Goal: Task Accomplishment & Management: Use online tool/utility

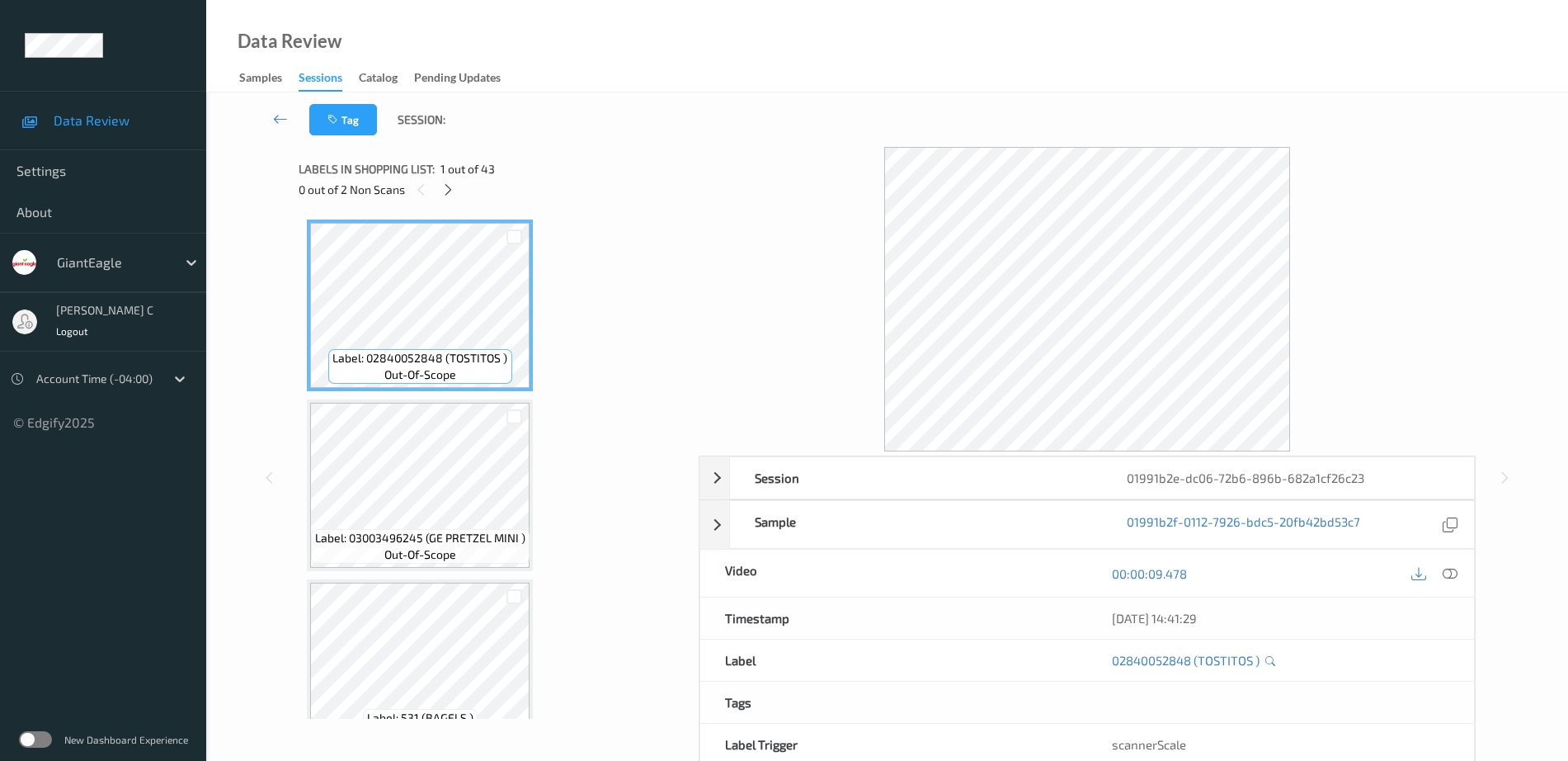
click at [460, 195] on div "0 out of 2 Non Scans" at bounding box center [492, 188] width 388 height 20
click at [444, 192] on icon at bounding box center [448, 189] width 14 height 14
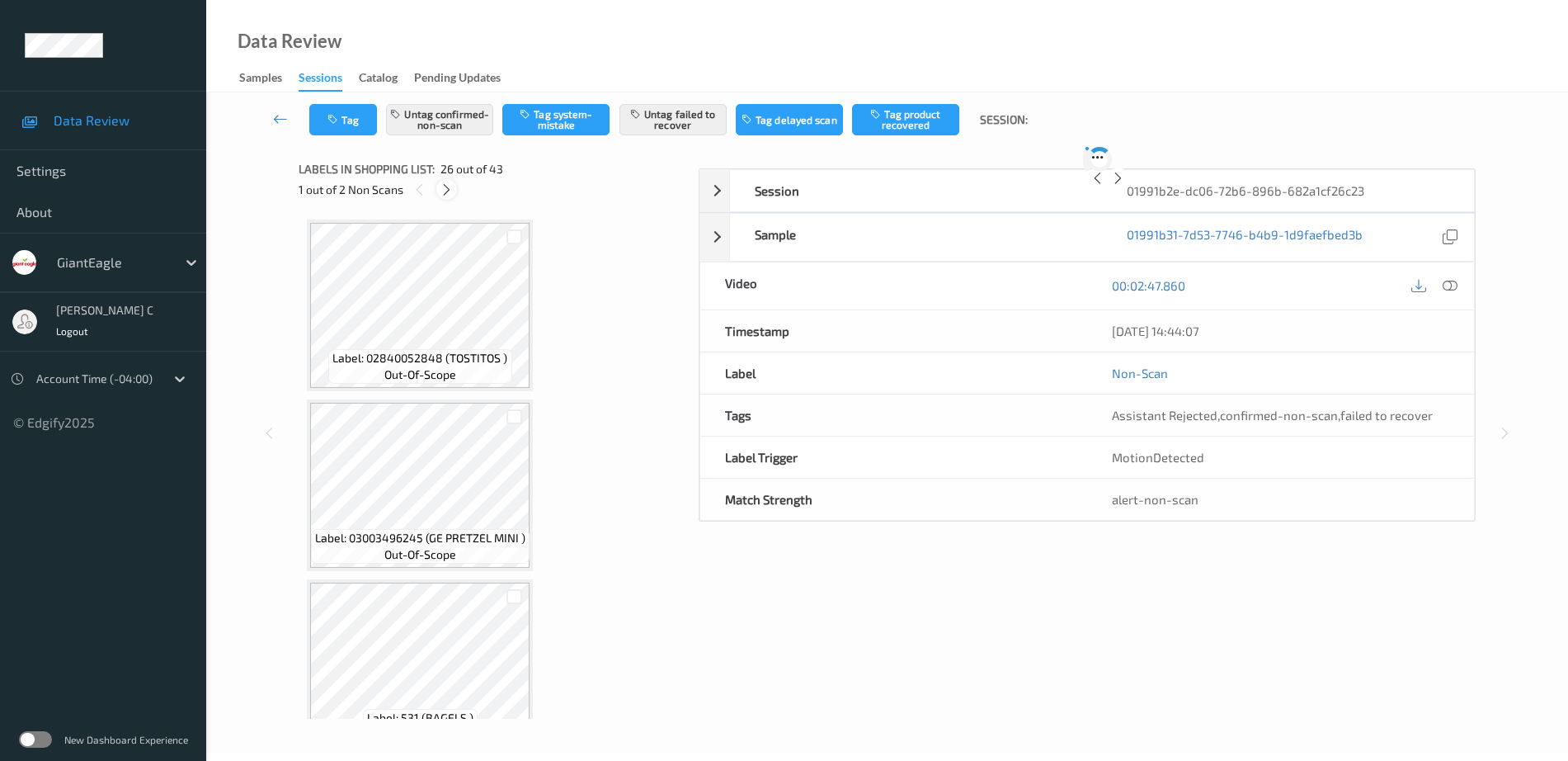
scroll to position [4325, 0]
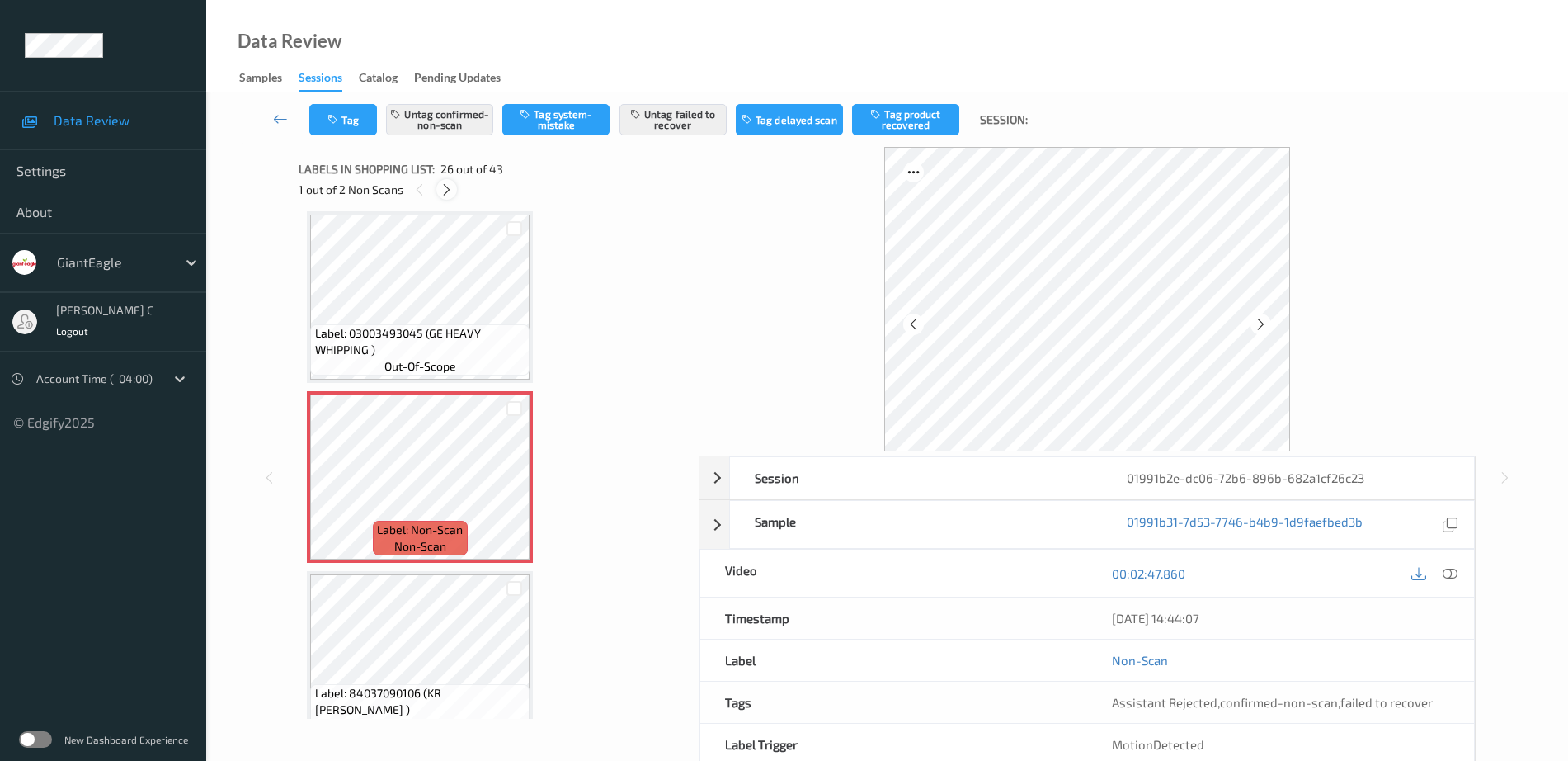
click at [444, 192] on icon at bounding box center [446, 189] width 14 height 14
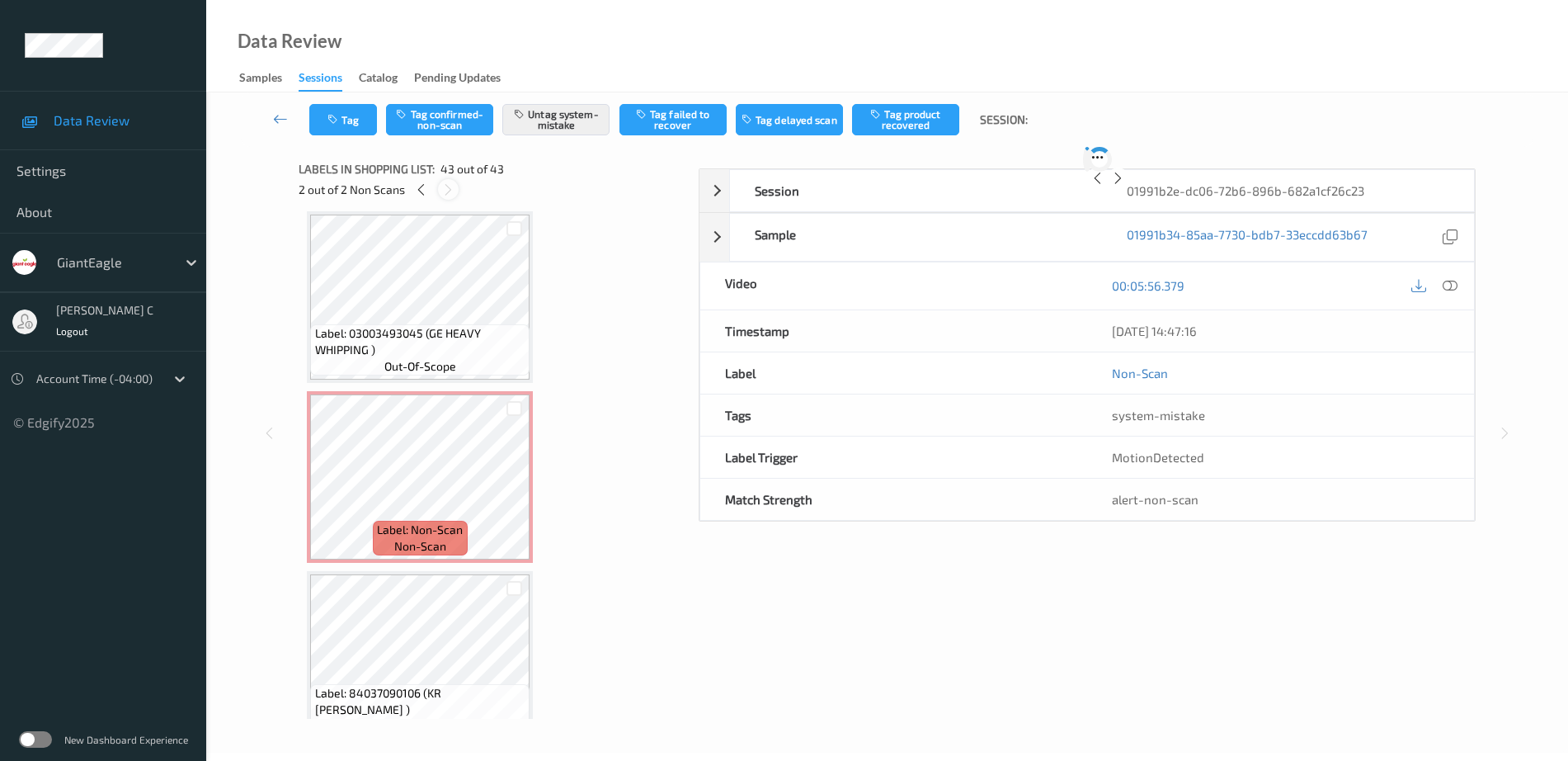
scroll to position [7234, 0]
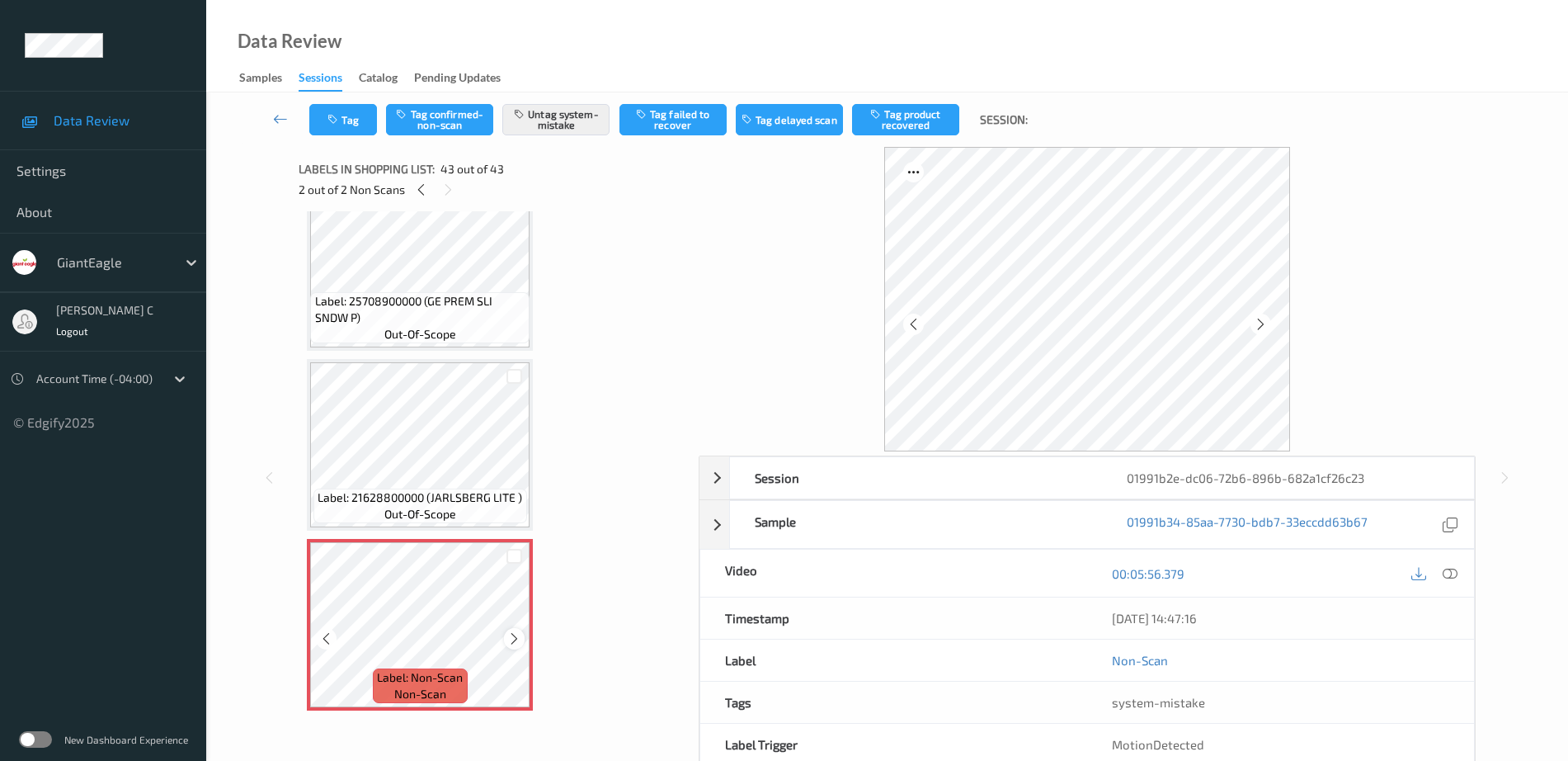
click at [517, 634] on icon at bounding box center [514, 637] width 14 height 14
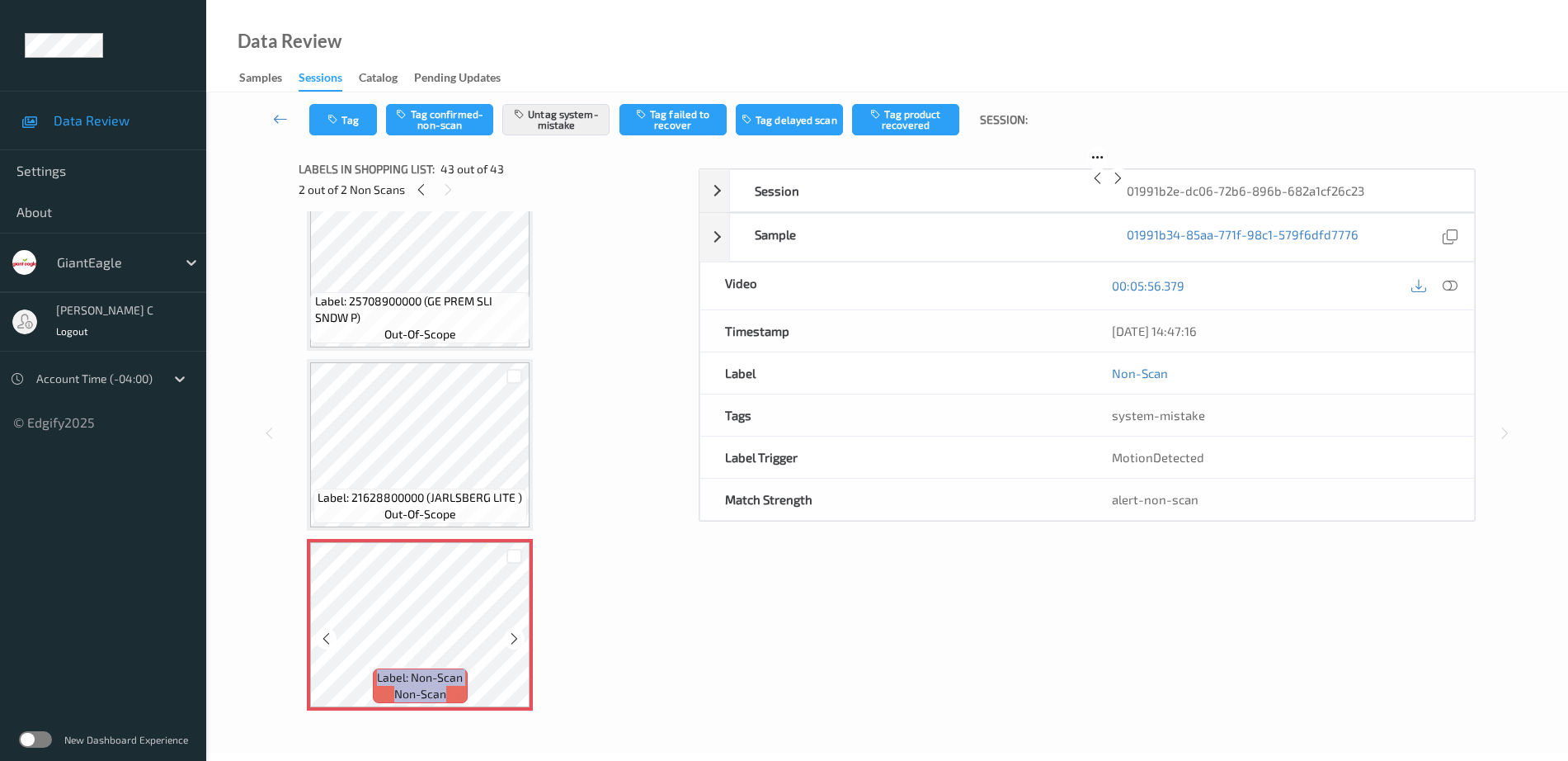
click at [517, 634] on icon at bounding box center [514, 637] width 14 height 14
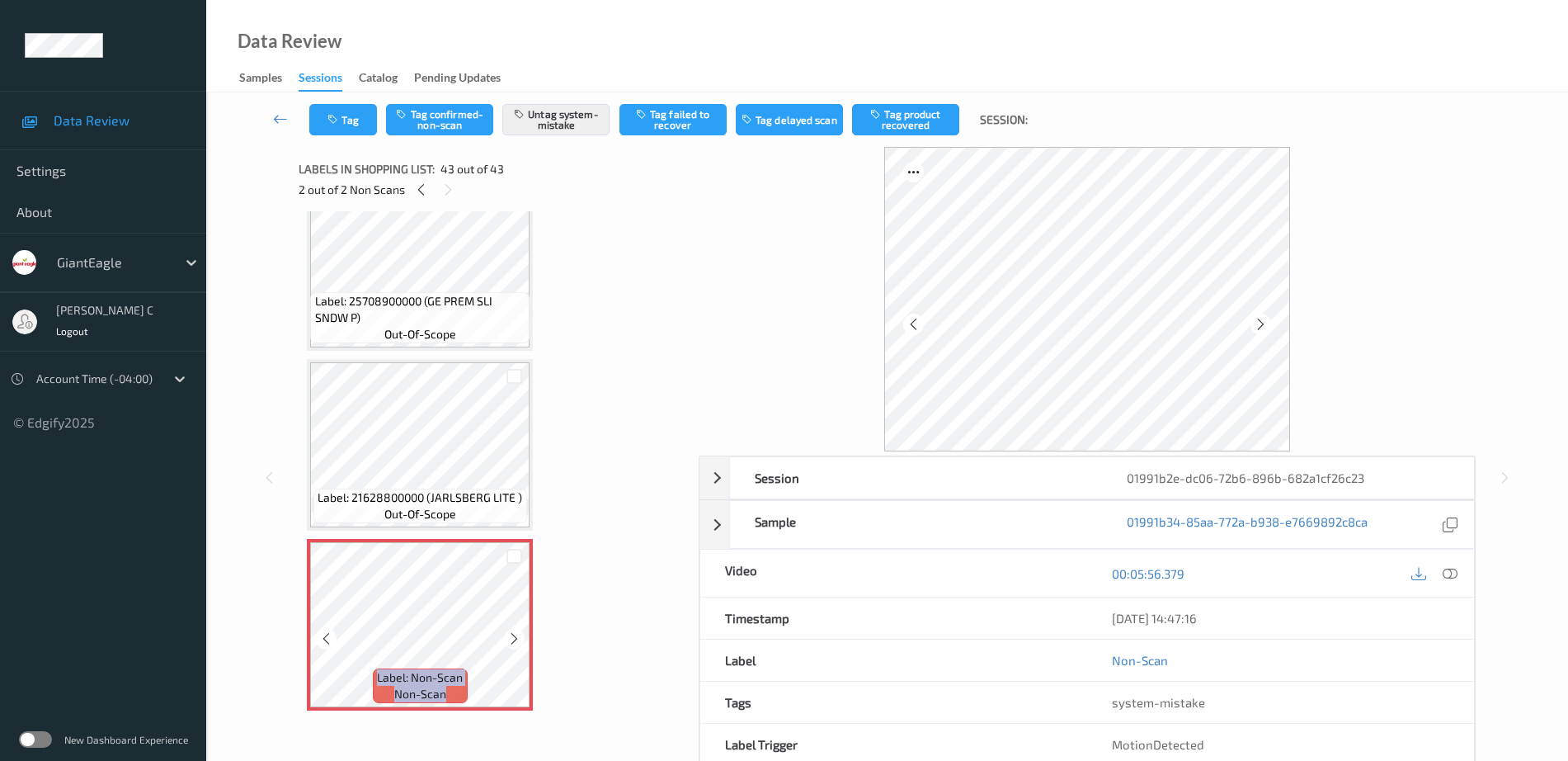
click at [517, 634] on icon at bounding box center [514, 637] width 14 height 14
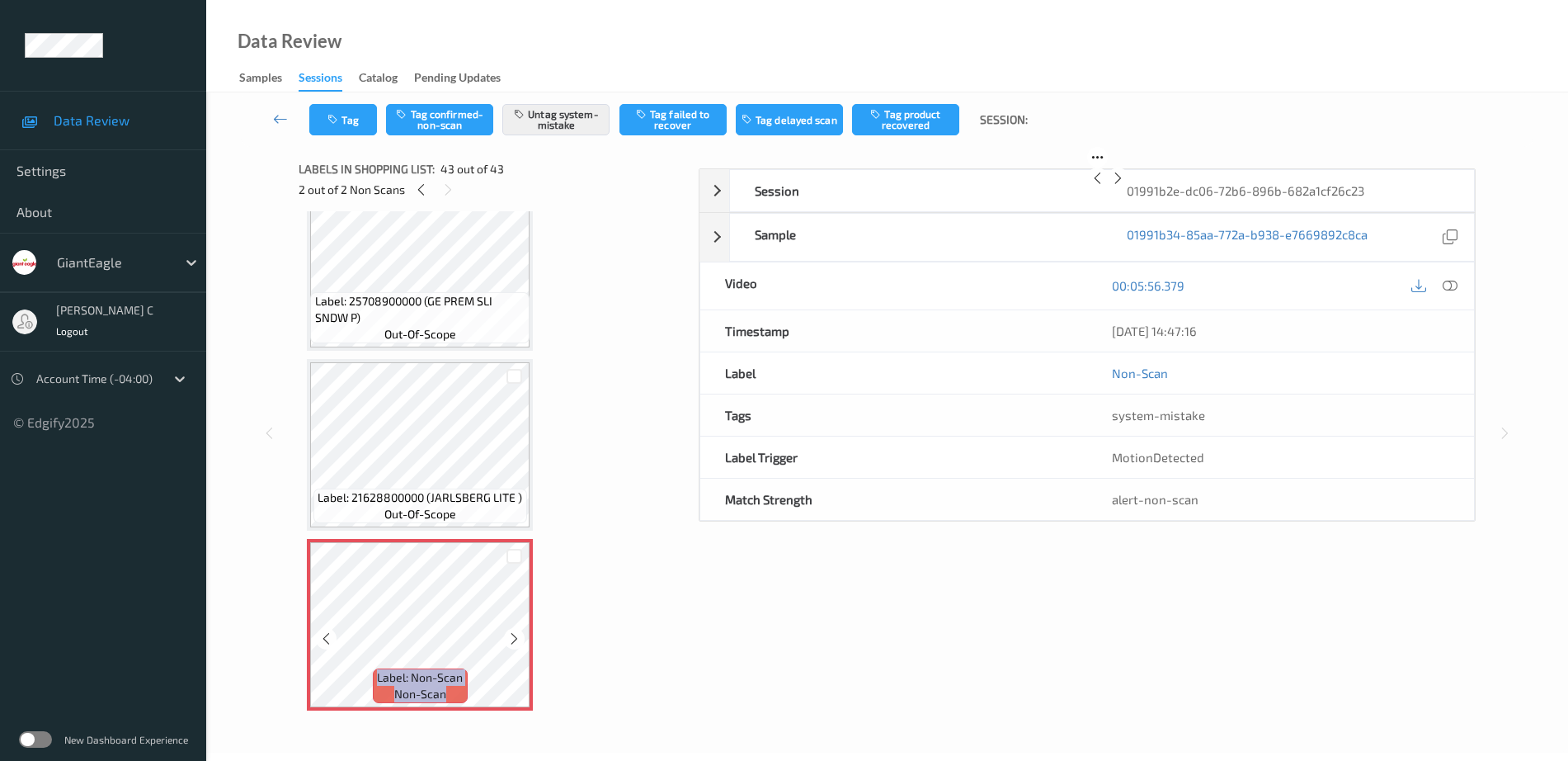
click at [517, 634] on icon at bounding box center [514, 637] width 14 height 14
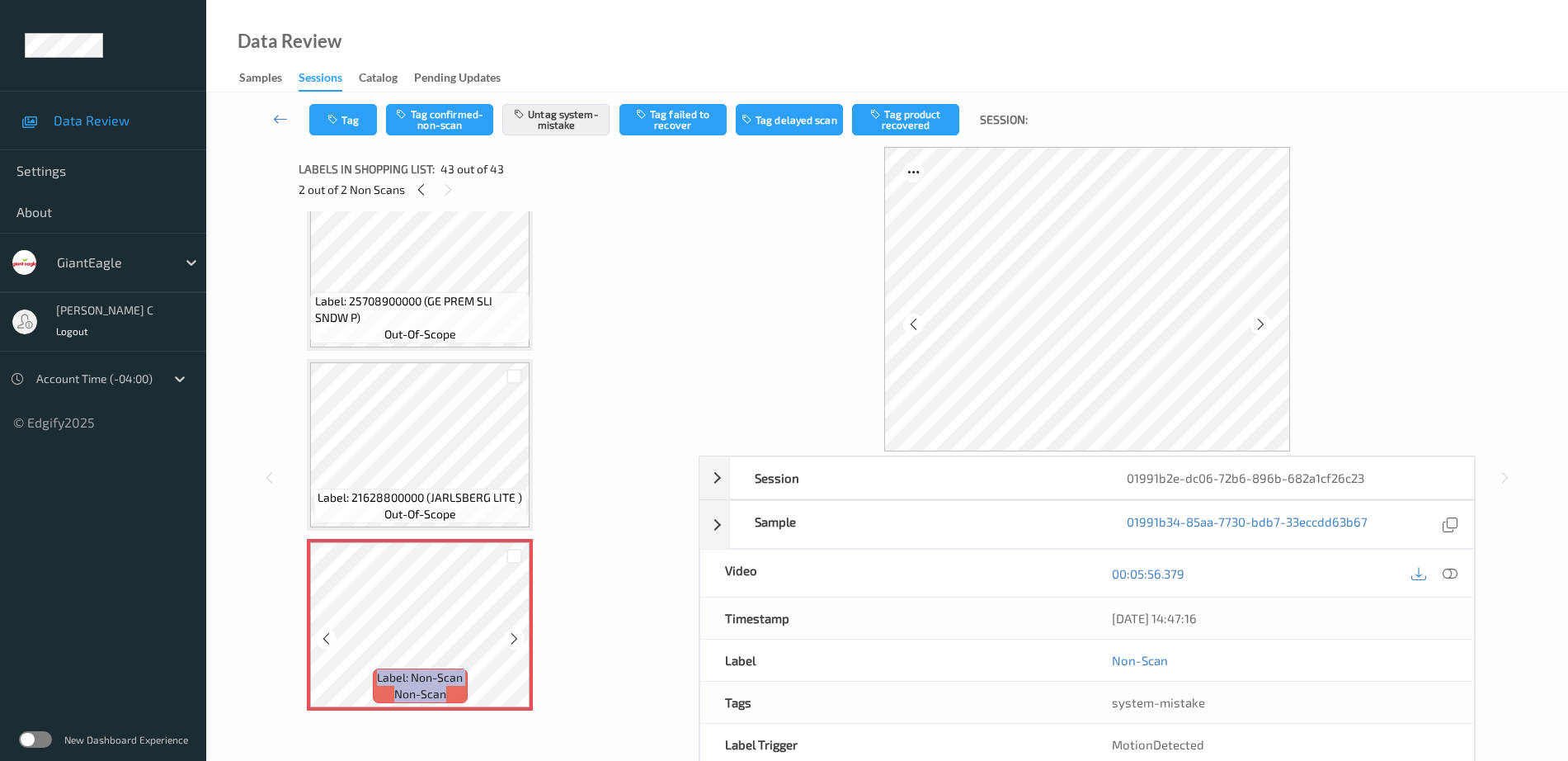
click at [517, 634] on icon at bounding box center [514, 637] width 14 height 14
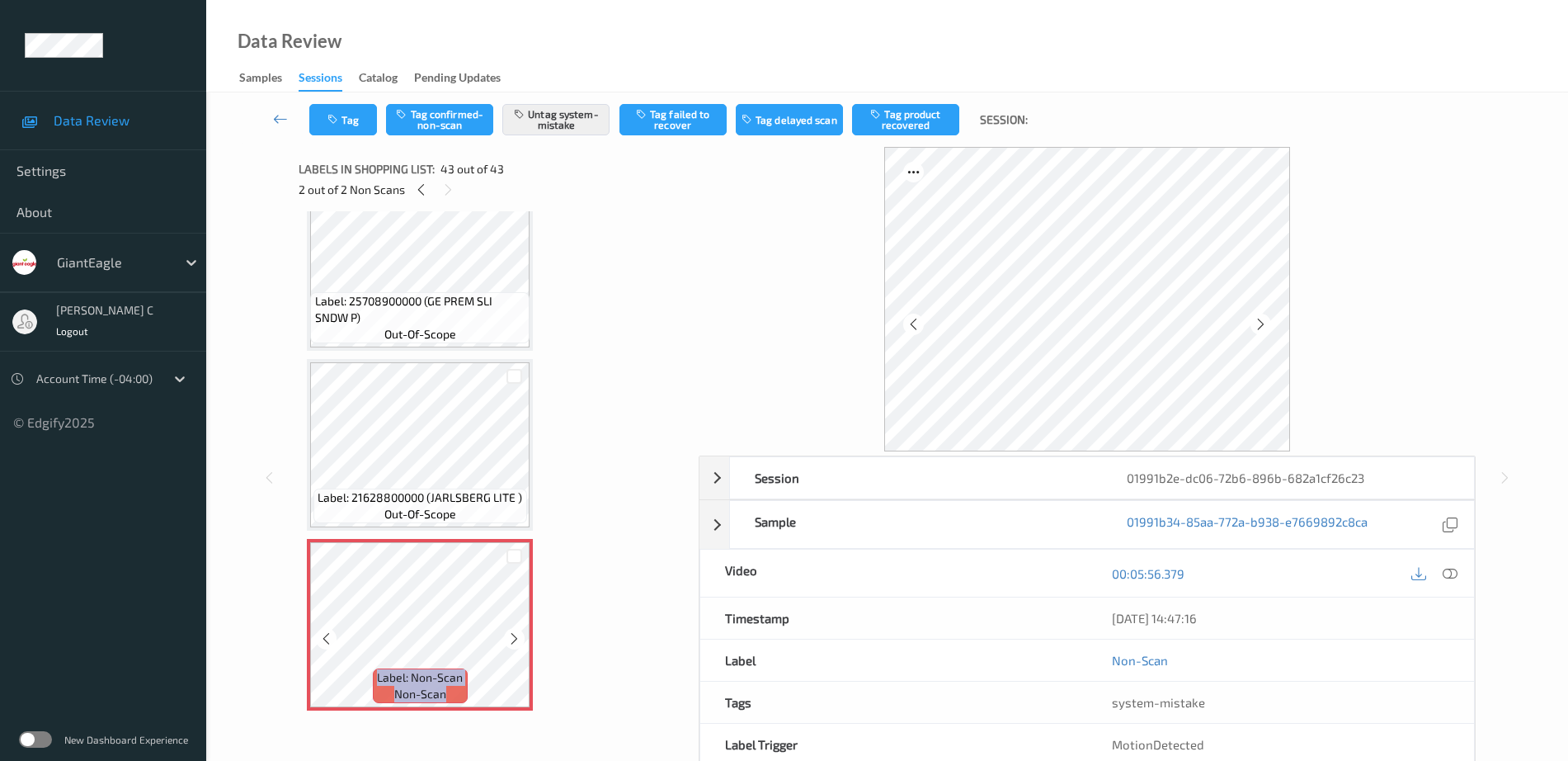
click at [517, 634] on icon at bounding box center [514, 637] width 14 height 14
click at [334, 116] on icon "button" at bounding box center [334, 120] width 14 height 12
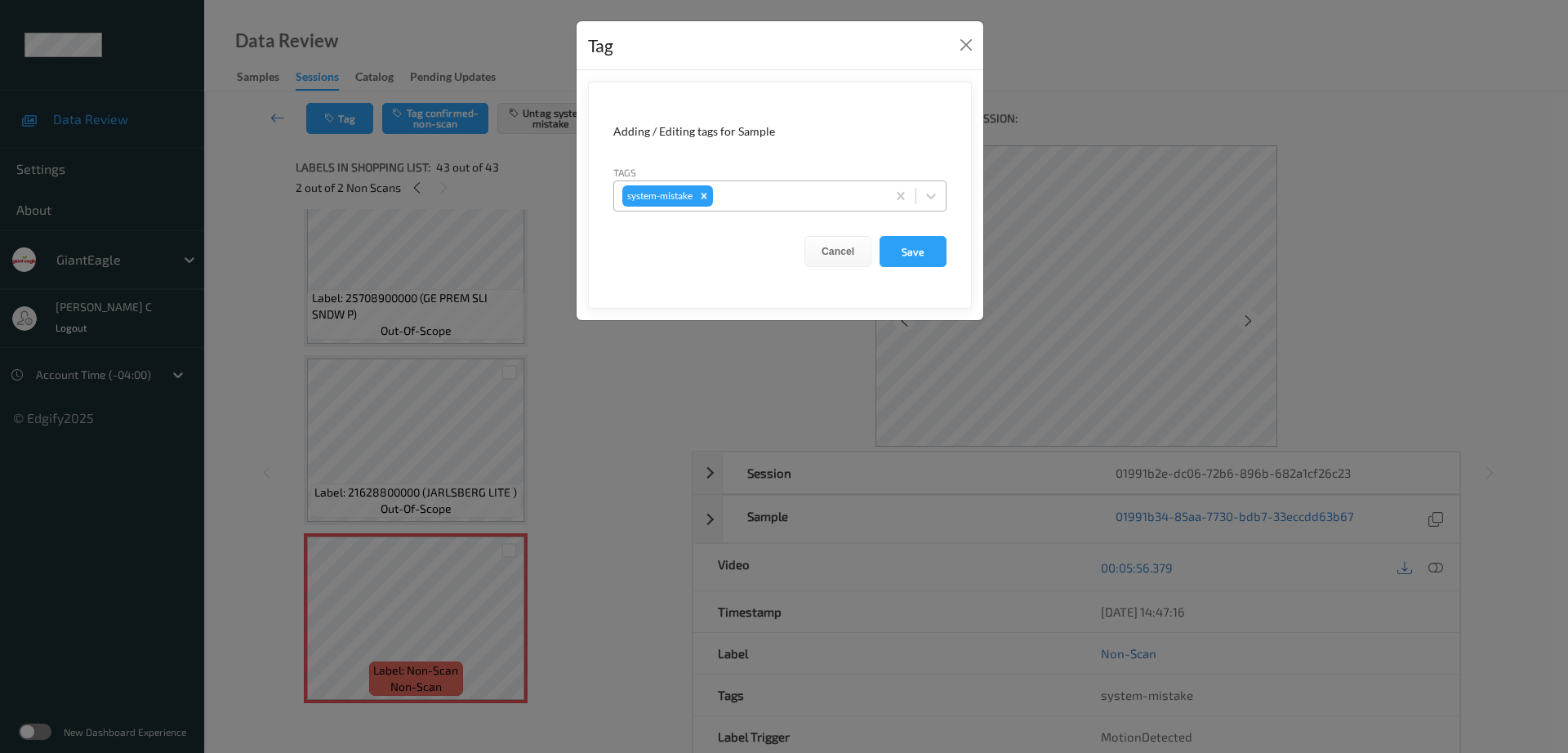
click at [748, 203] on div at bounding box center [796, 196] width 162 height 20
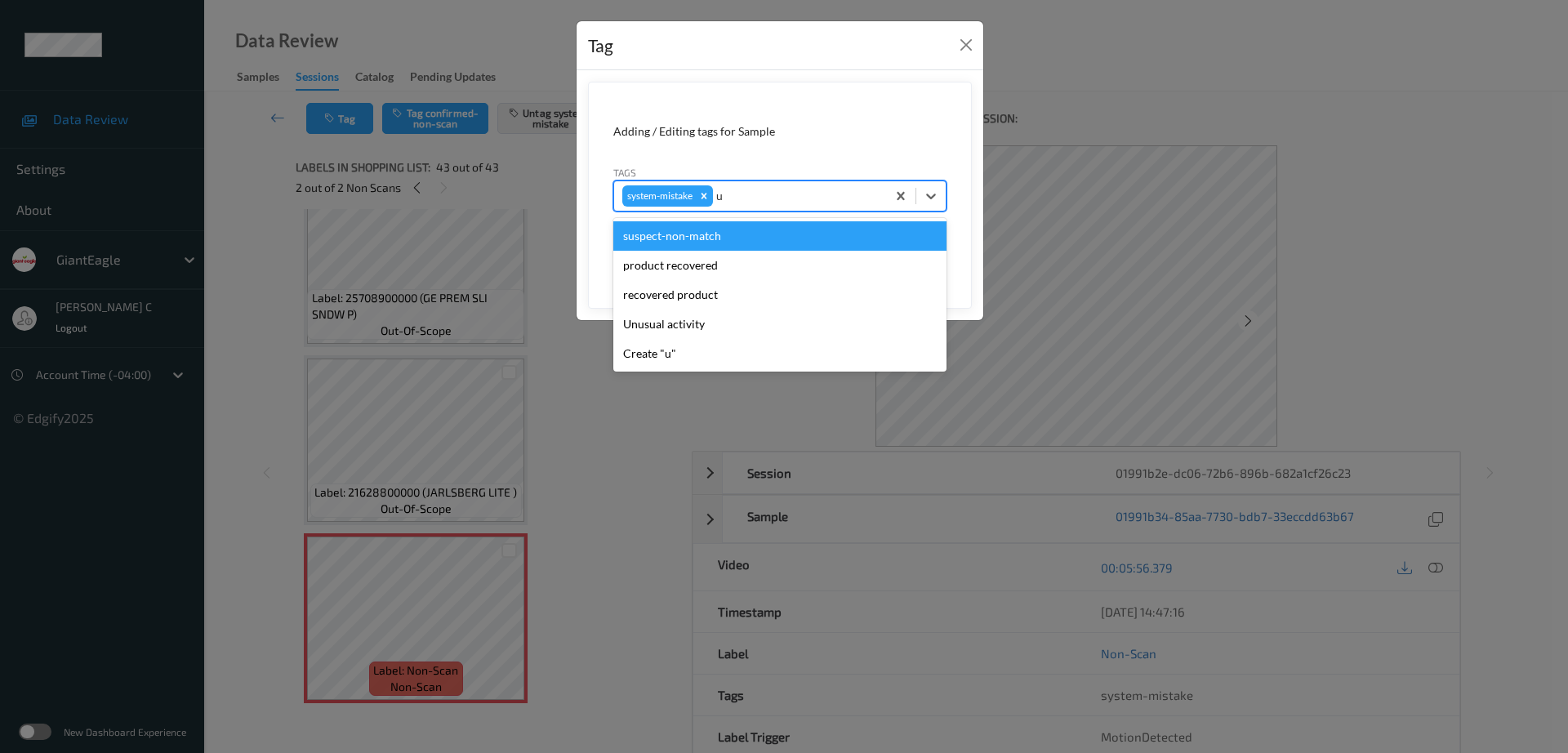
type input "un"
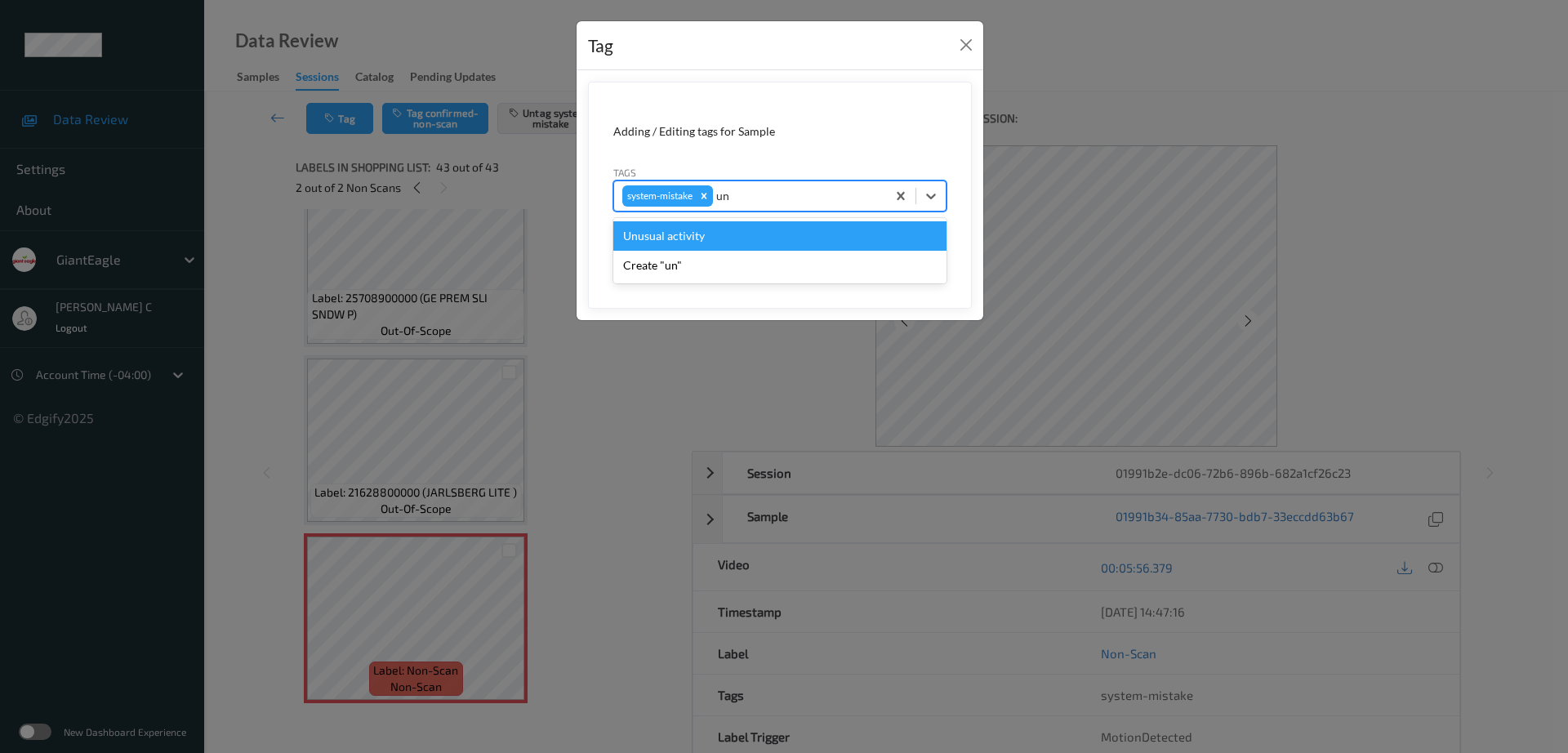
click at [702, 244] on div "Unusual activity" at bounding box center [780, 235] width 334 height 30
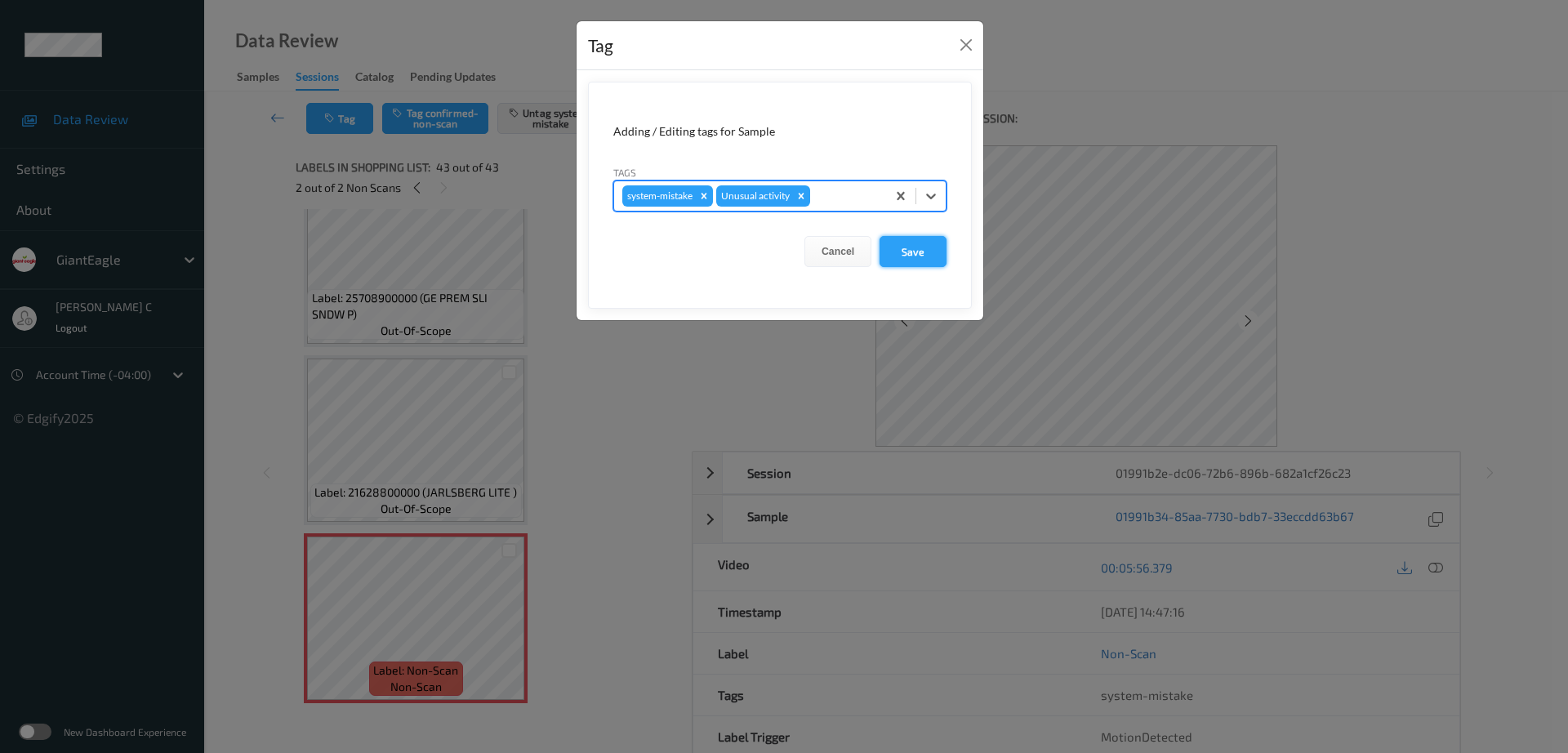
click at [914, 254] on button "Save" at bounding box center [913, 251] width 67 height 31
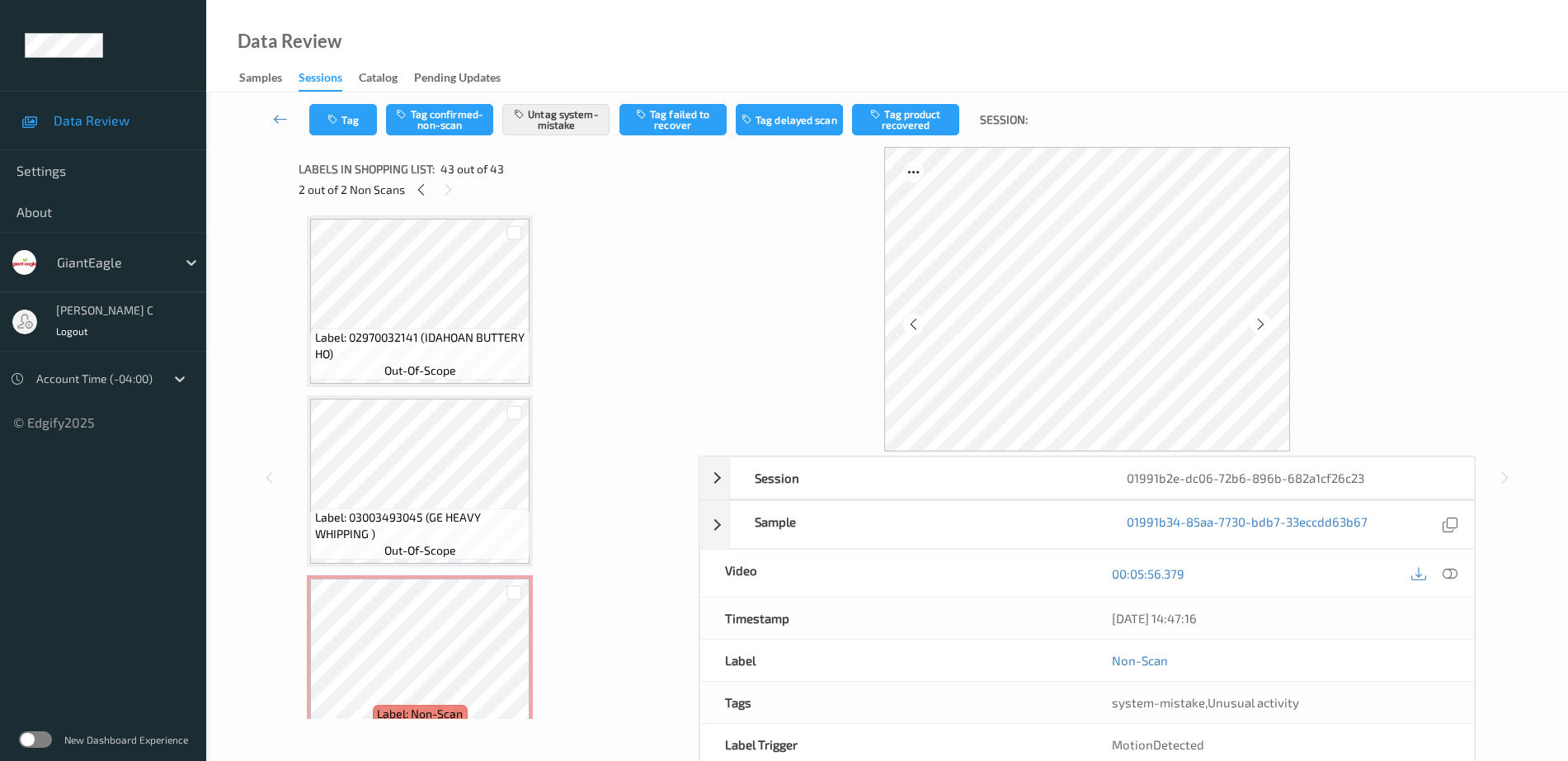
scroll to position [4450, 0]
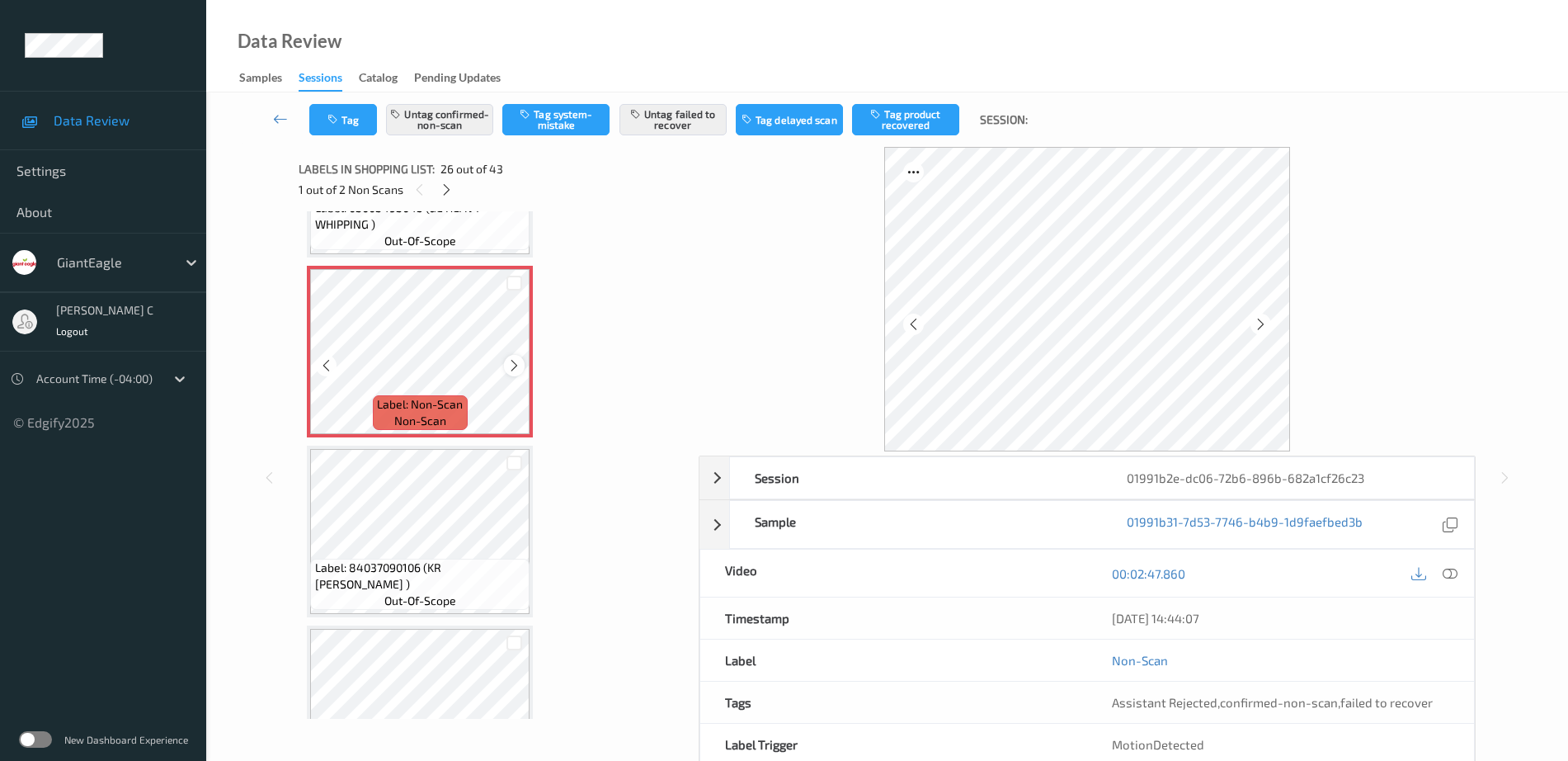
click at [516, 361] on icon at bounding box center [514, 365] width 14 height 14
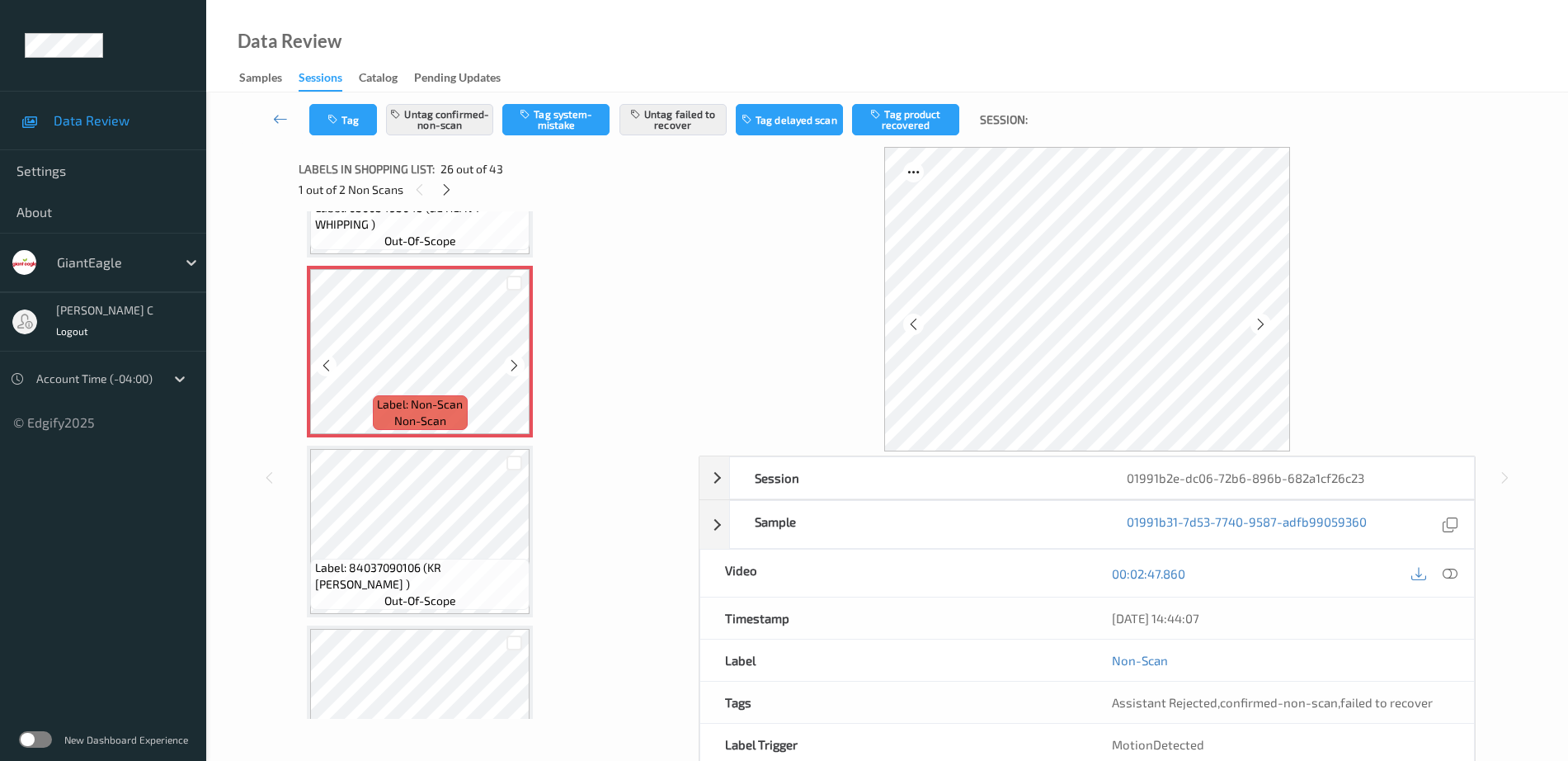
click at [516, 361] on icon at bounding box center [514, 365] width 14 height 14
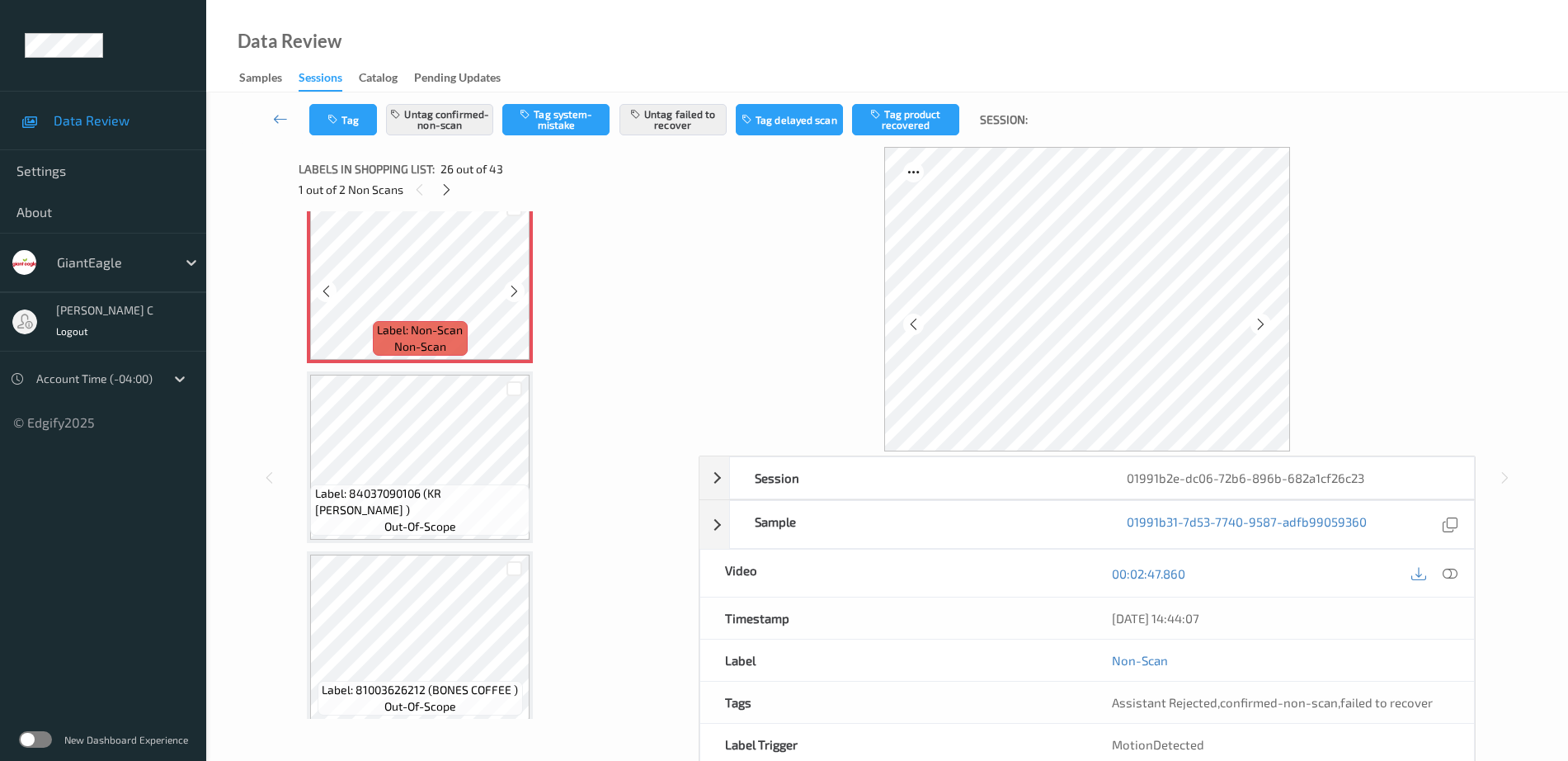
scroll to position [4552, 0]
